Goal: Task Accomplishment & Management: Manage account settings

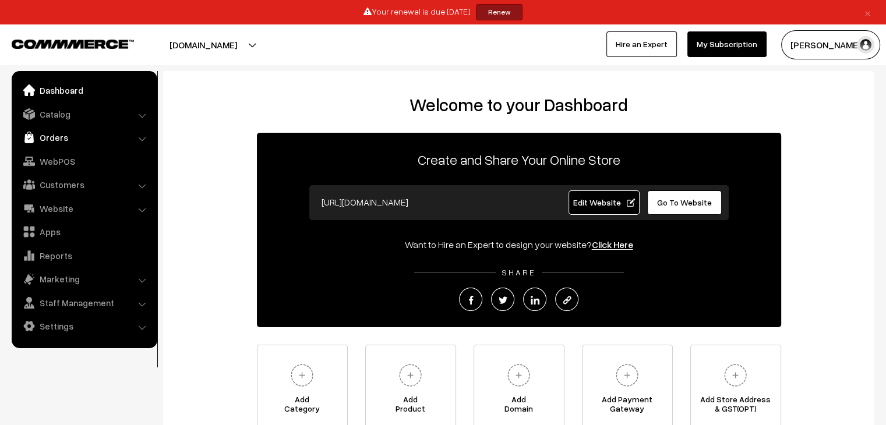
click at [55, 138] on link "Orders" at bounding box center [84, 137] width 139 height 21
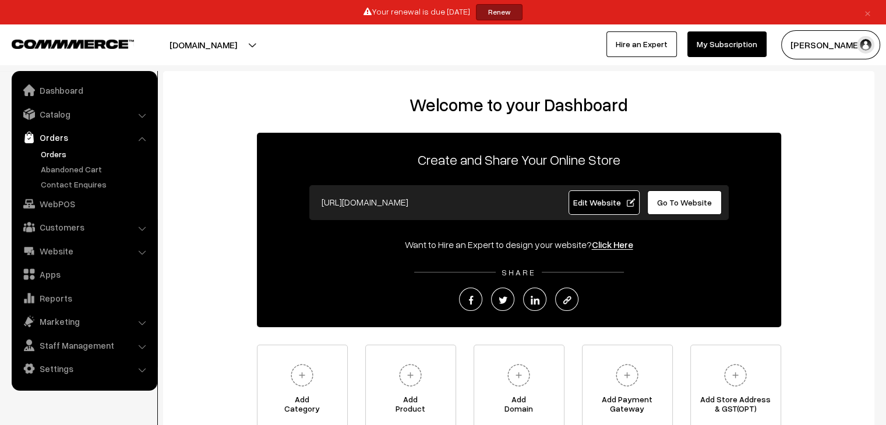
click at [55, 154] on link "Orders" at bounding box center [95, 154] width 115 height 12
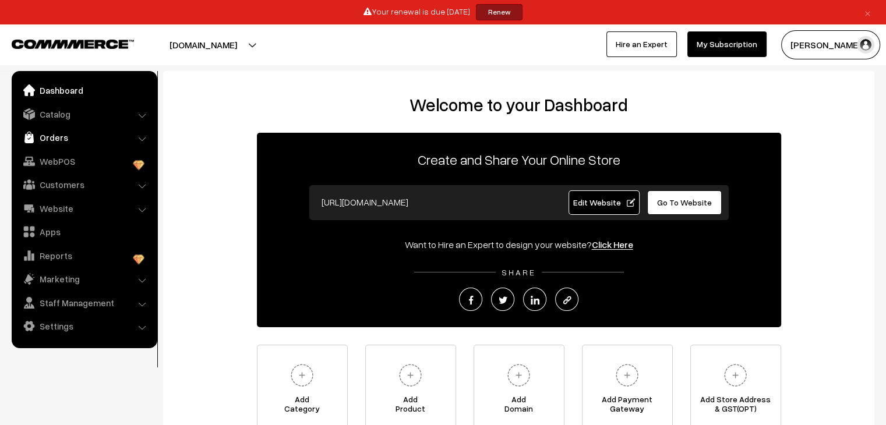
click at [69, 140] on link "Orders" at bounding box center [84, 137] width 139 height 21
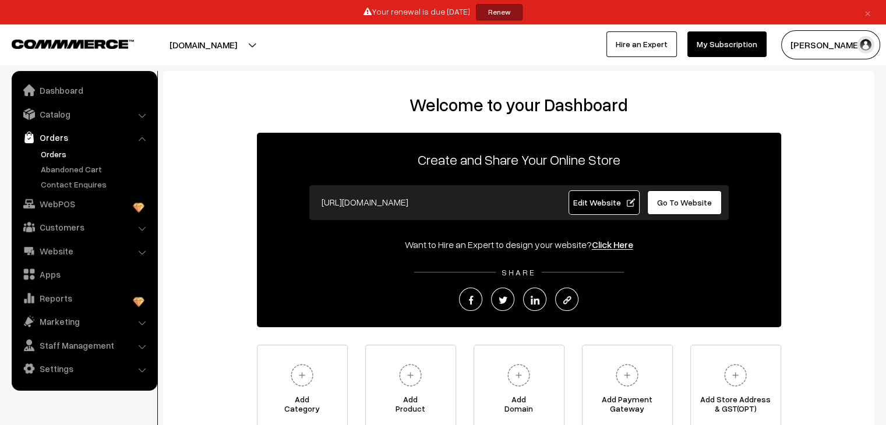
click at [57, 156] on link "Orders" at bounding box center [95, 154] width 115 height 12
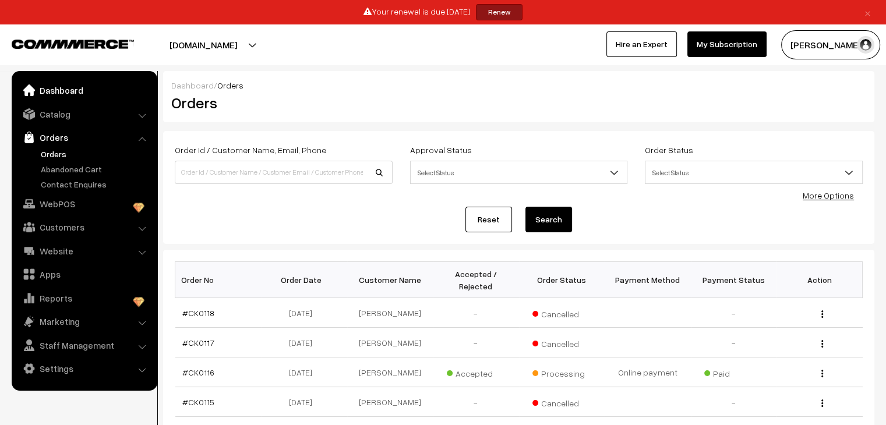
click at [73, 89] on link "Dashboard" at bounding box center [84, 90] width 139 height 21
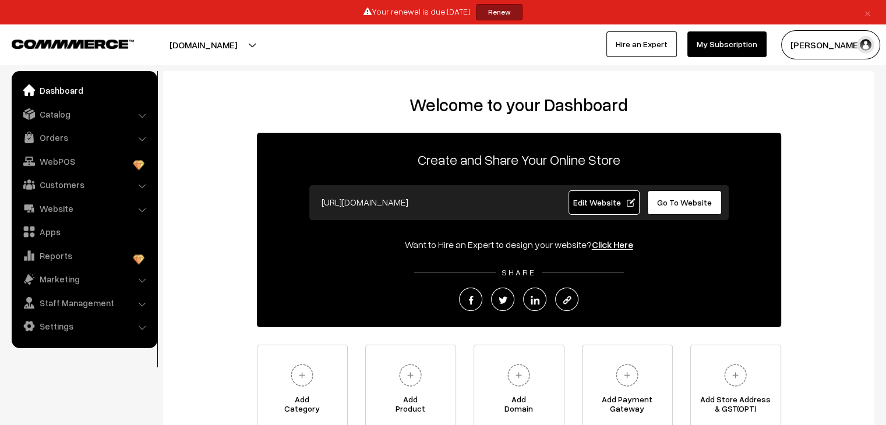
click at [660, 199] on span "Go To Website" at bounding box center [684, 203] width 55 height 10
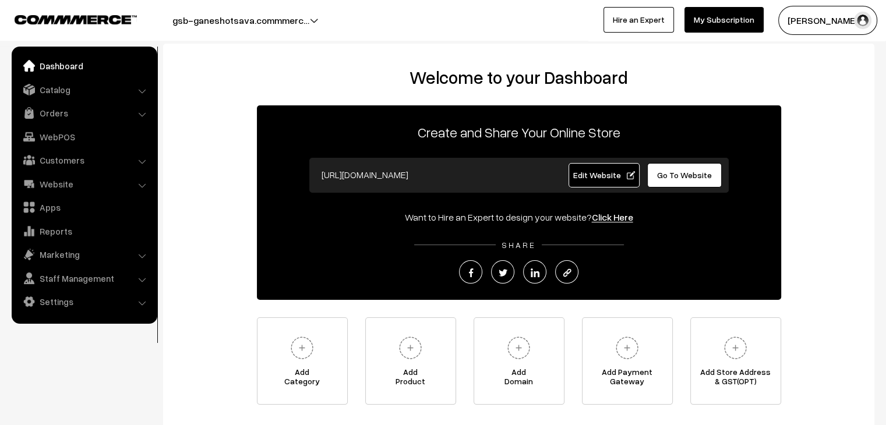
click at [674, 171] on span "Go To Website" at bounding box center [684, 175] width 55 height 10
click at [72, 111] on link "Orders" at bounding box center [84, 113] width 139 height 21
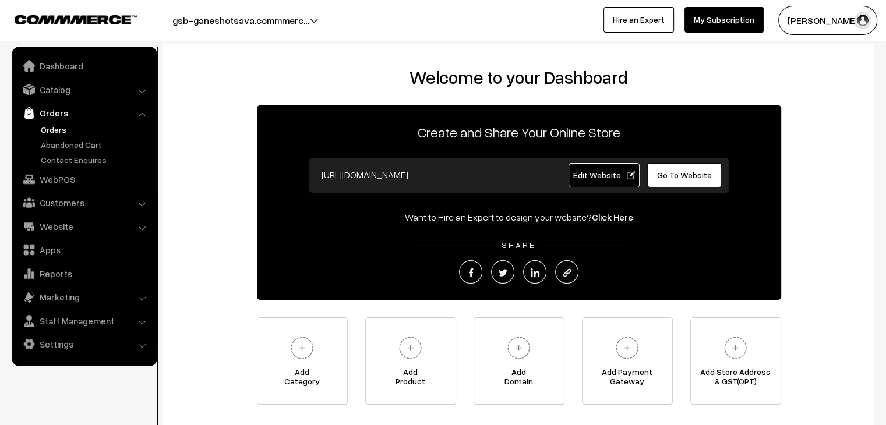
click at [61, 133] on link "Orders" at bounding box center [95, 130] width 115 height 12
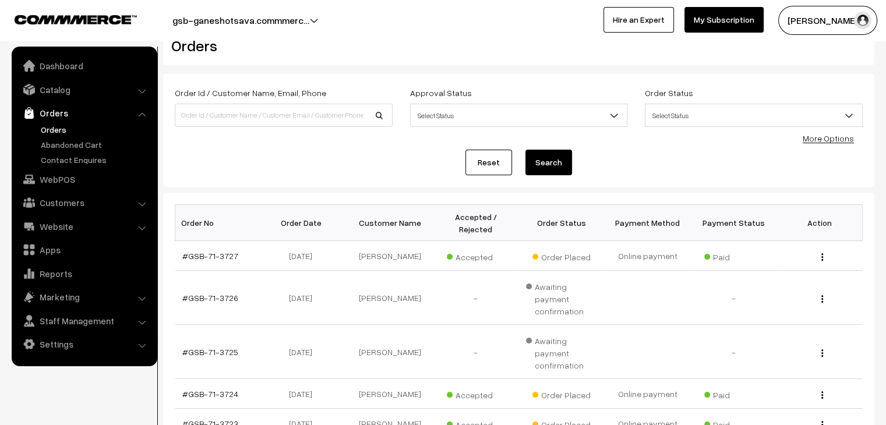
scroll to position [30, 0]
click at [214, 251] on link "#GSB-71-3727" at bounding box center [210, 256] width 56 height 10
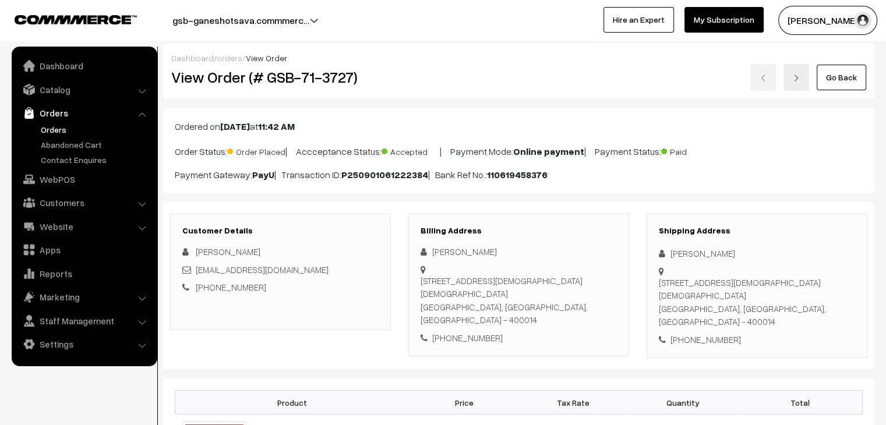
click at [50, 126] on link "Orders" at bounding box center [95, 130] width 115 height 12
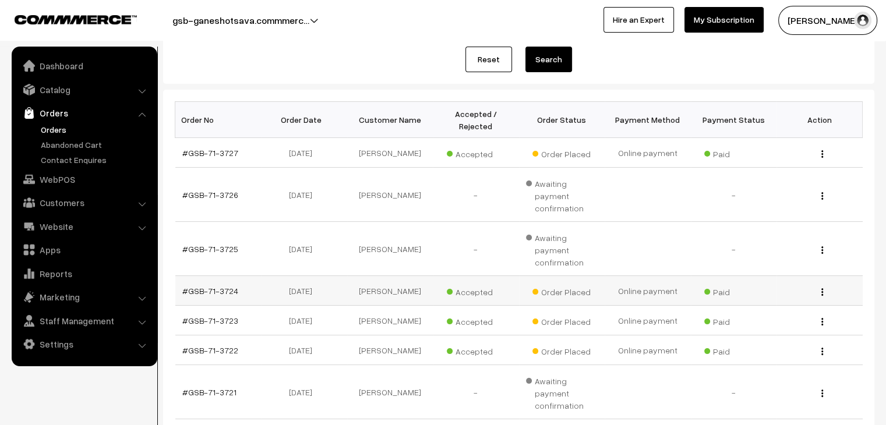
scroll to position [191, 0]
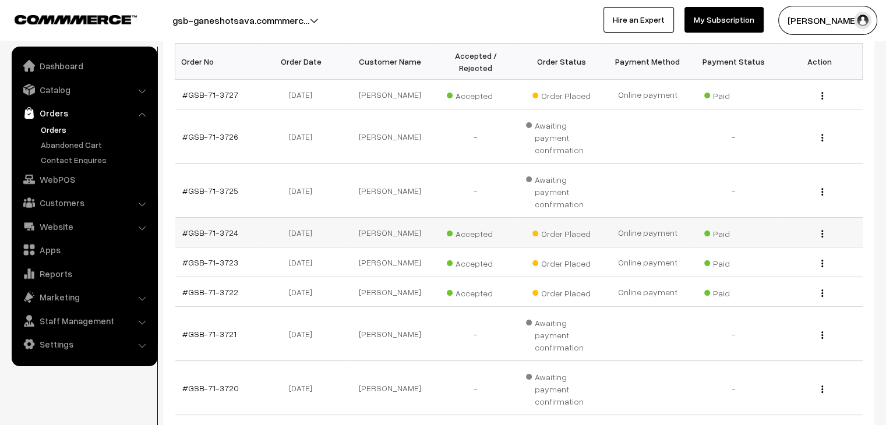
click at [212, 218] on td "#GSB-71-3724" at bounding box center [218, 233] width 86 height 30
click at [213, 228] on link "#GSB-71-3724" at bounding box center [210, 233] width 56 height 10
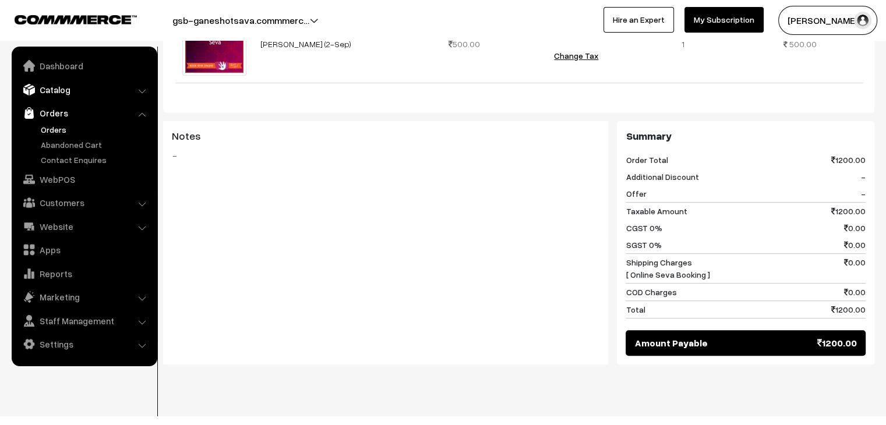
scroll to position [568, 0]
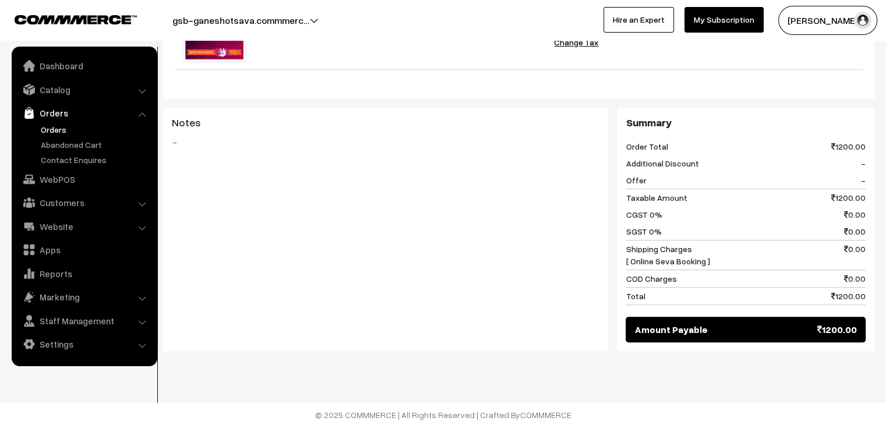
click at [62, 131] on link "Orders" at bounding box center [95, 130] width 115 height 12
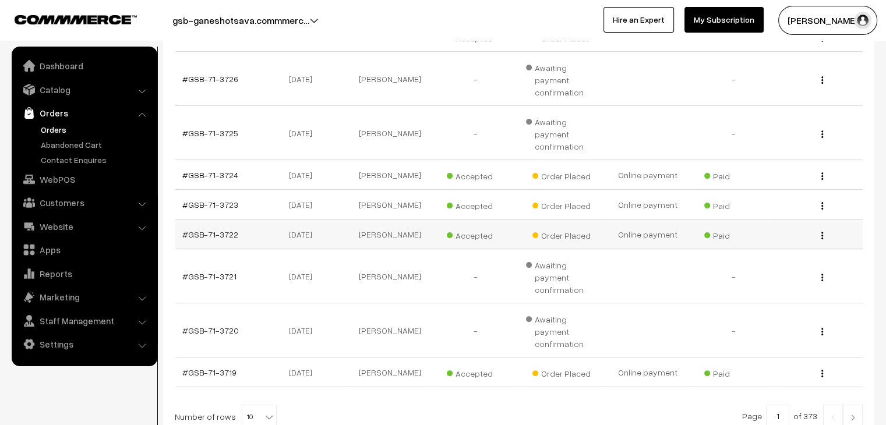
scroll to position [291, 0]
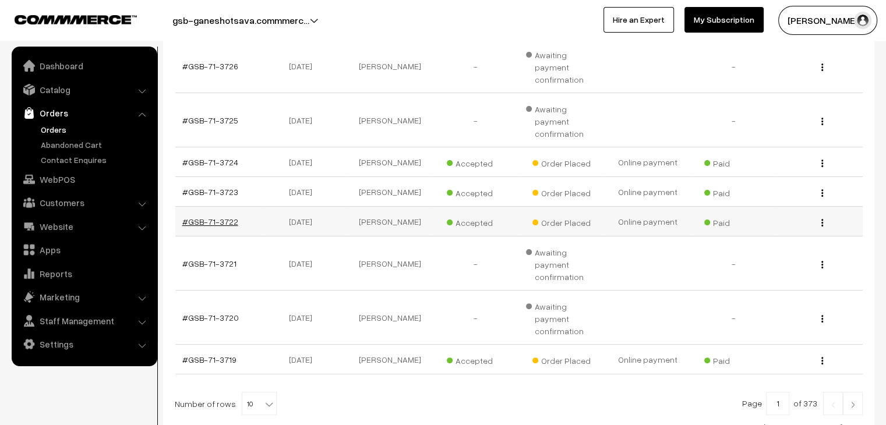
click at [209, 217] on link "#GSB-71-3722" at bounding box center [210, 222] width 56 height 10
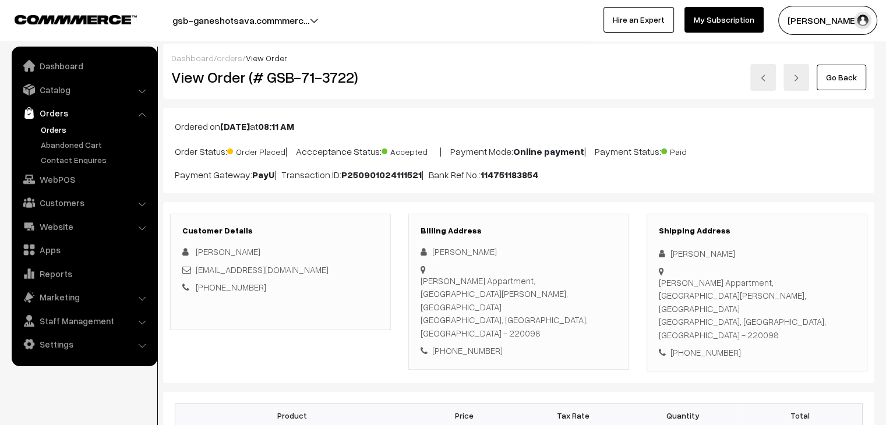
click at [119, 17] on img at bounding box center [76, 19] width 122 height 9
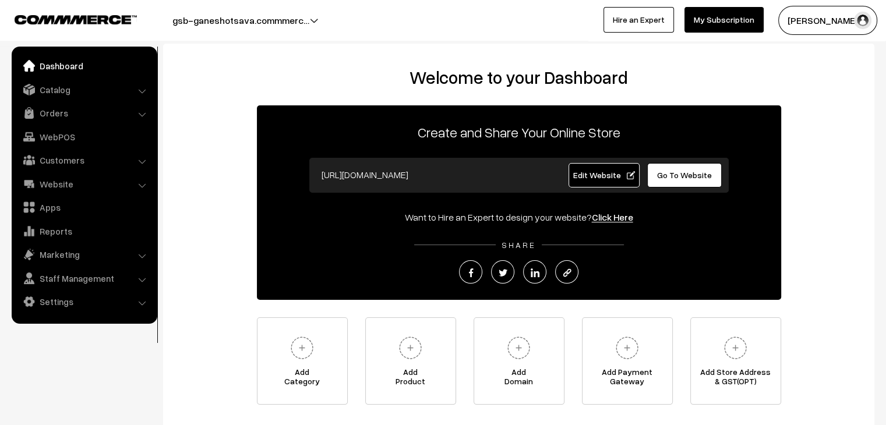
scroll to position [84, 0]
